Goal: Task Accomplishment & Management: Use online tool/utility

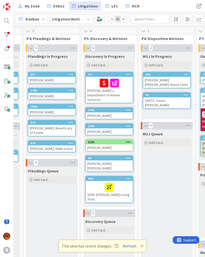
scroll to position [0, 218]
click at [142, 244] on icon at bounding box center [142, 246] width 3 height 4
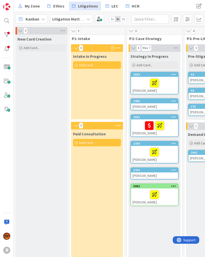
scroll to position [0, 0]
click at [9, 35] on div at bounding box center [7, 35] width 10 height 10
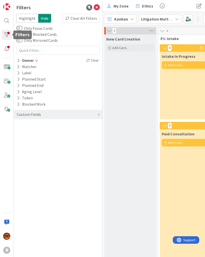
click at [20, 61] on icon at bounding box center [18, 60] width 3 height 4
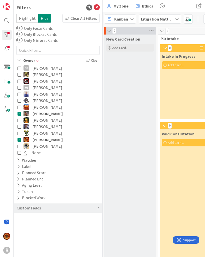
click at [20, 113] on icon at bounding box center [20, 114] width 4 height 4
click at [22, 141] on button "[PERSON_NAME]" at bounding box center [58, 139] width 81 height 7
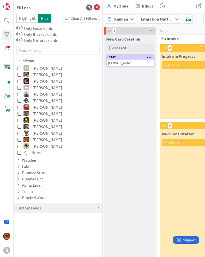
click at [22, 88] on button "[PERSON_NAME] [PERSON_NAME]" at bounding box center [58, 87] width 81 height 7
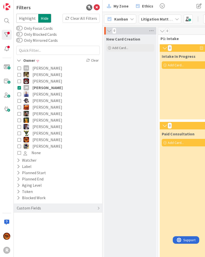
click at [22, 133] on button "[PERSON_NAME]" at bounding box center [58, 133] width 81 height 7
click at [20, 147] on icon at bounding box center [20, 146] width 4 height 4
click at [99, 8] on icon at bounding box center [97, 8] width 6 height 6
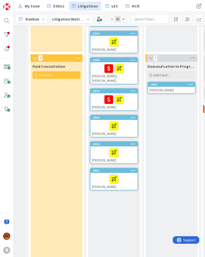
scroll to position [67, 41]
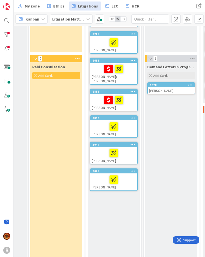
click at [67, 183] on div "Paid Consultation Add Card..." at bounding box center [56, 185] width 52 height 247
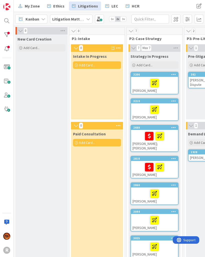
scroll to position [0, 0]
click at [5, 35] on div at bounding box center [7, 35] width 10 height 10
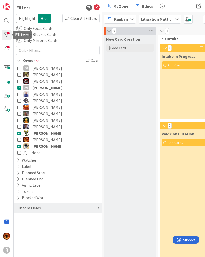
scroll to position [0, 0]
click at [6, 50] on div at bounding box center [7, 49] width 10 height 10
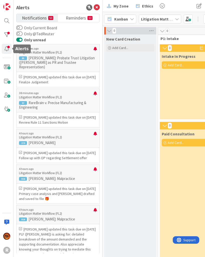
click at [44, 21] on link "Notifications 50" at bounding box center [38, 18] width 42 height 8
click at [96, 49] on div at bounding box center [96, 51] width 4 height 8
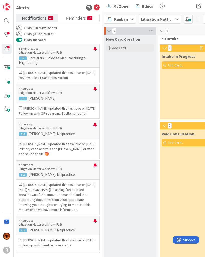
click at [96, 93] on div at bounding box center [96, 91] width 4 height 8
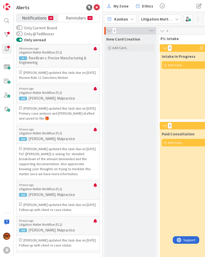
click at [96, 95] on div at bounding box center [96, 91] width 4 height 8
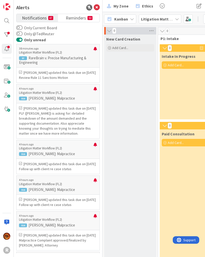
click at [94, 95] on div at bounding box center [96, 91] width 4 height 8
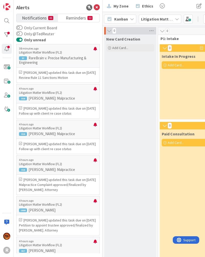
click at [96, 95] on div at bounding box center [96, 91] width 4 height 8
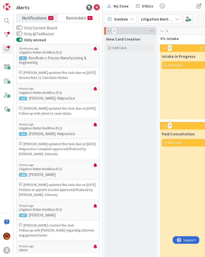
click at [72, 19] on span "Reminders" at bounding box center [76, 17] width 20 height 7
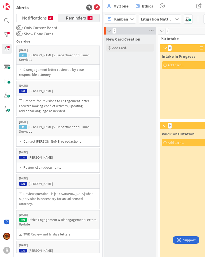
click at [24, 16] on span "Notifications" at bounding box center [34, 17] width 25 height 7
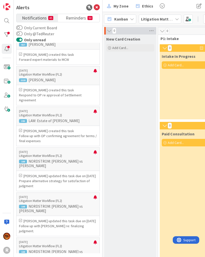
scroll to position [1516, 0]
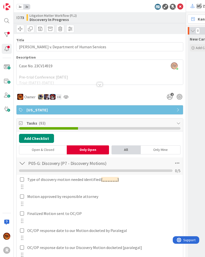
click at [176, 7] on div at bounding box center [173, 7] width 6 height 6
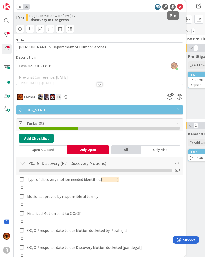
click at [179, 8] on icon at bounding box center [181, 7] width 6 height 6
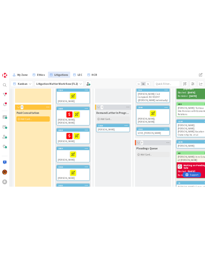
scroll to position [72, 50]
